Goal: Information Seeking & Learning: Learn about a topic

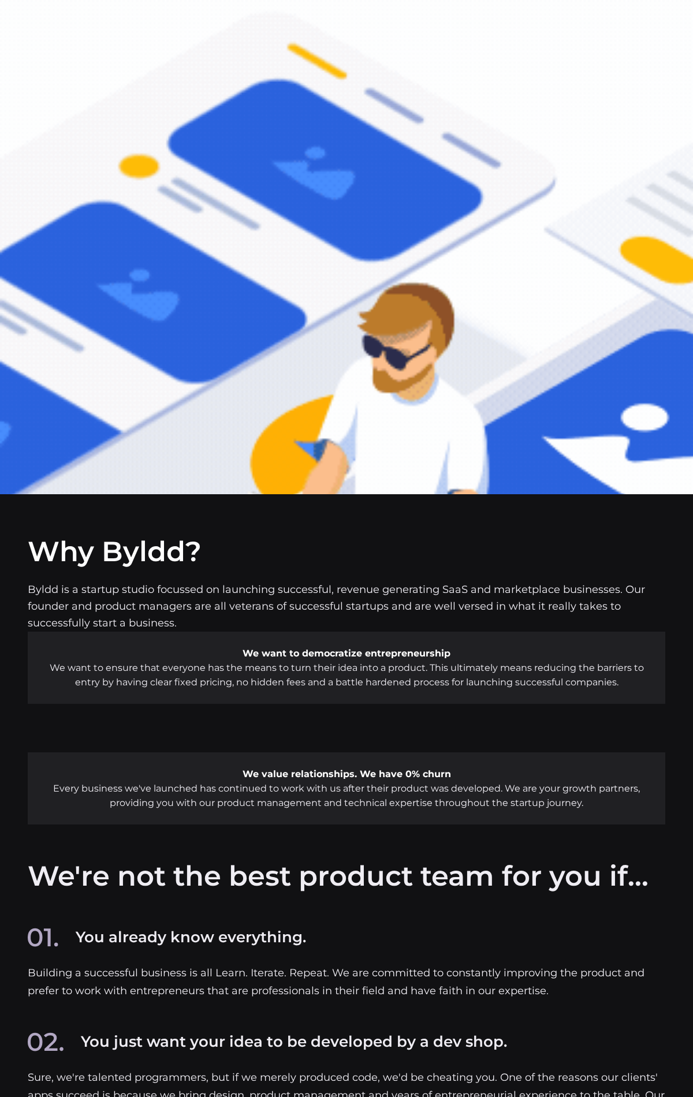
scroll to position [6665, 0]
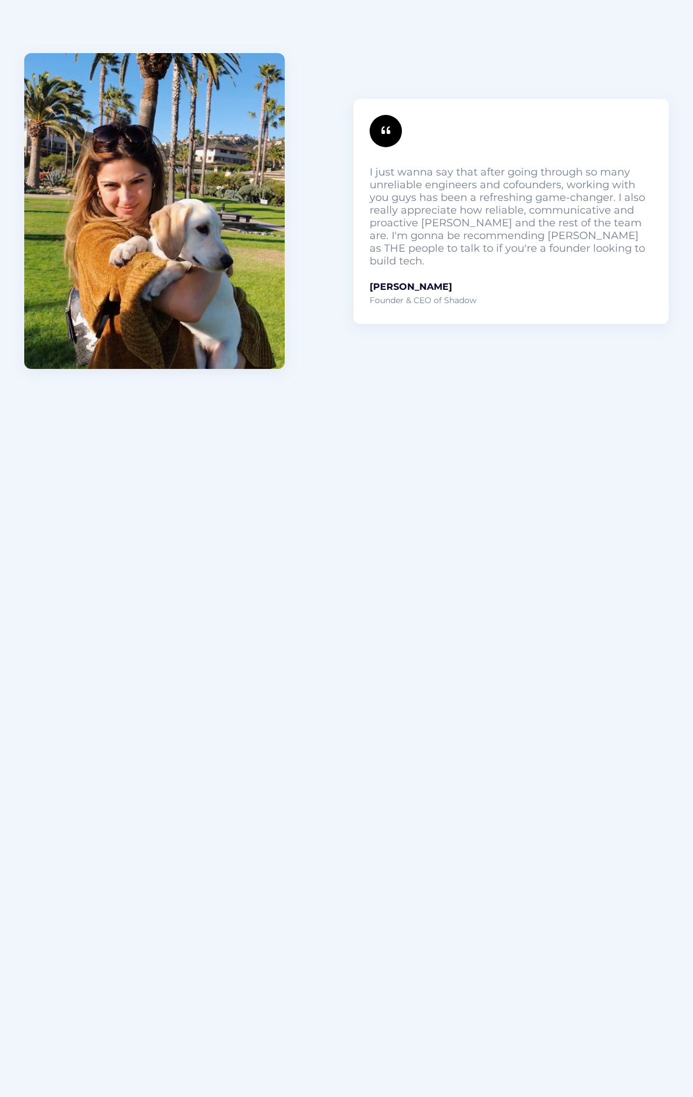
scroll to position [4571, 0]
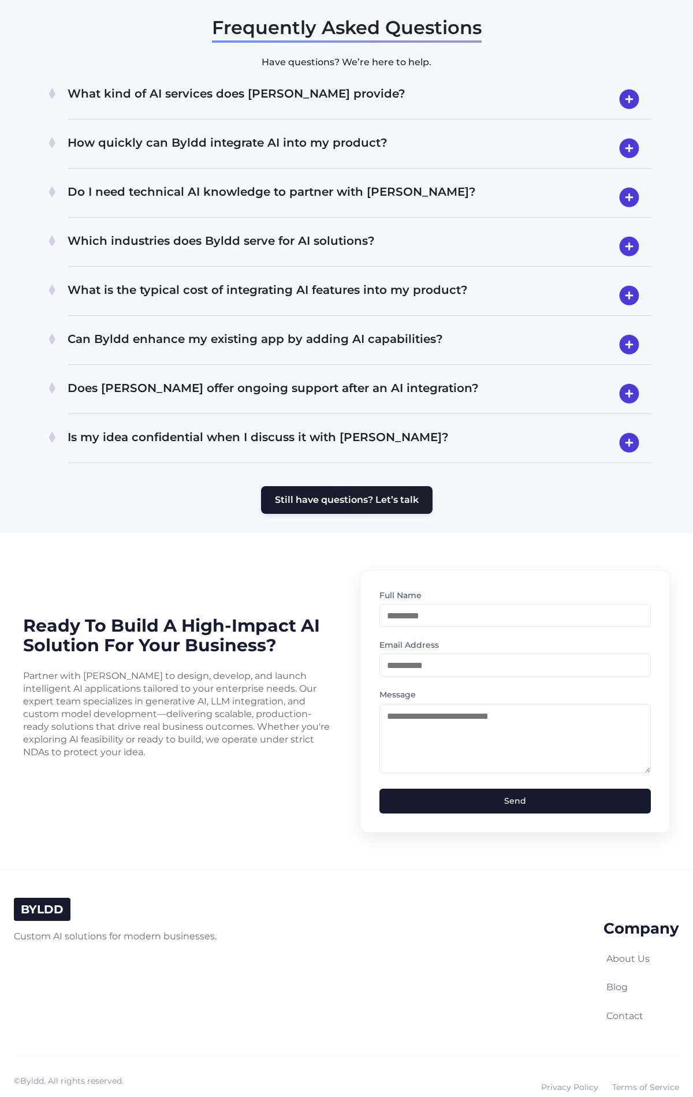
scroll to position [2278, 0]
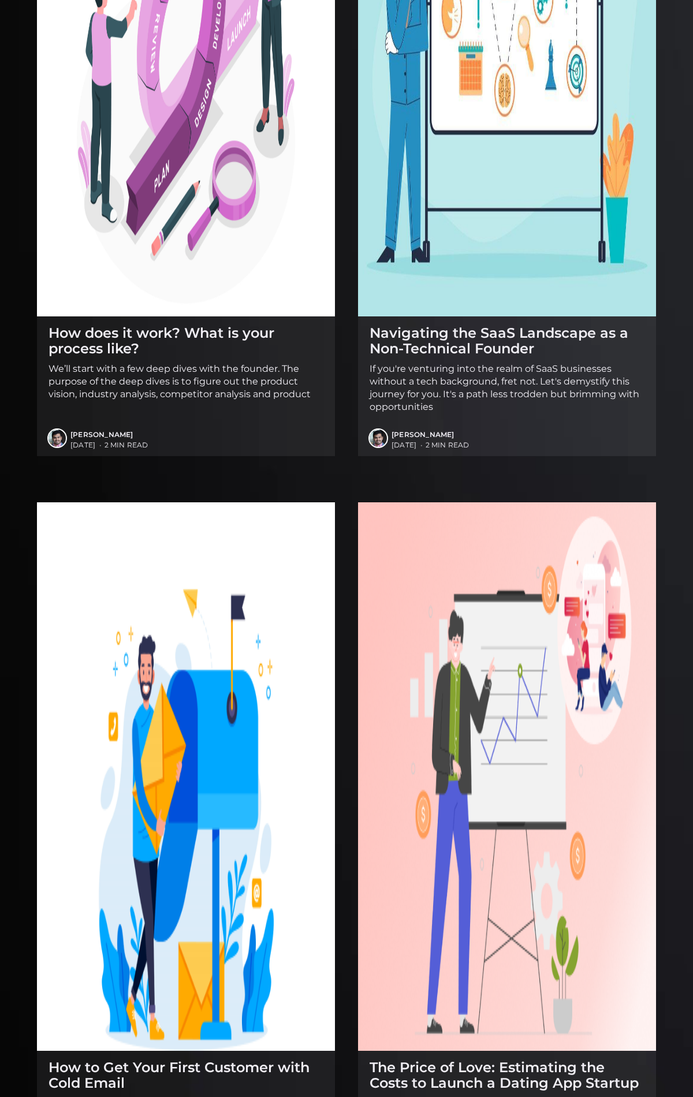
scroll to position [2882, 0]
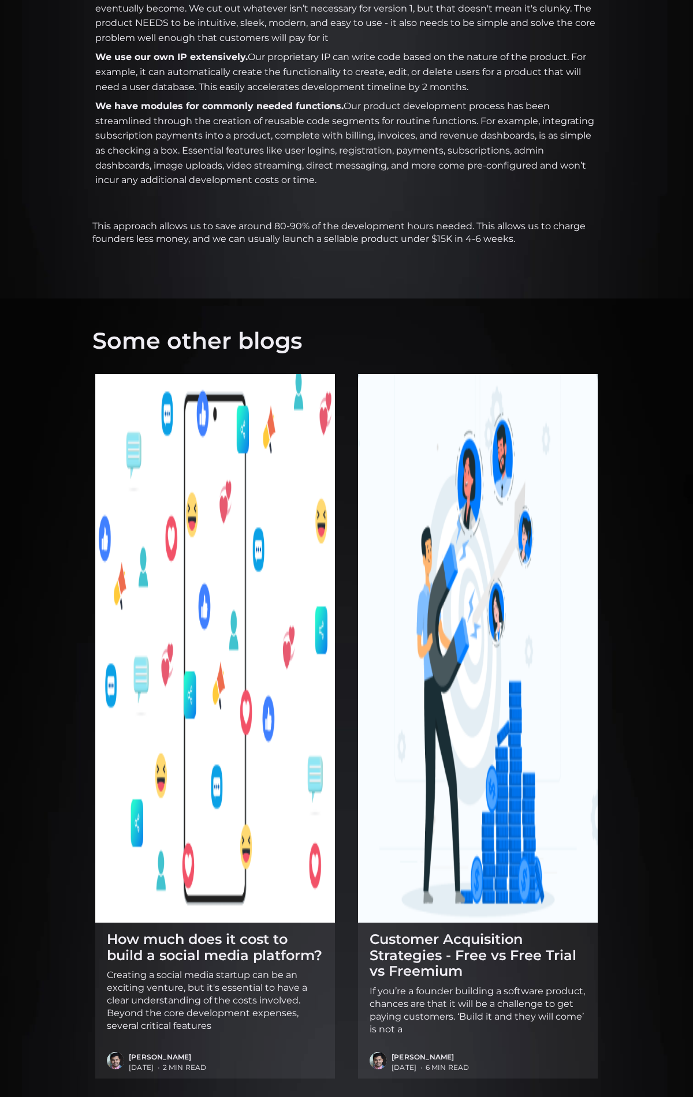
scroll to position [987, 0]
